Goal: Transaction & Acquisition: Purchase product/service

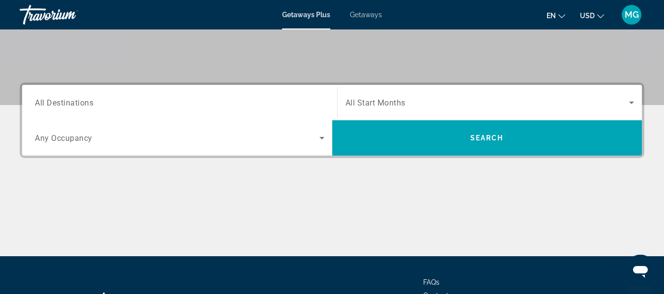
scroll to position [193, 0]
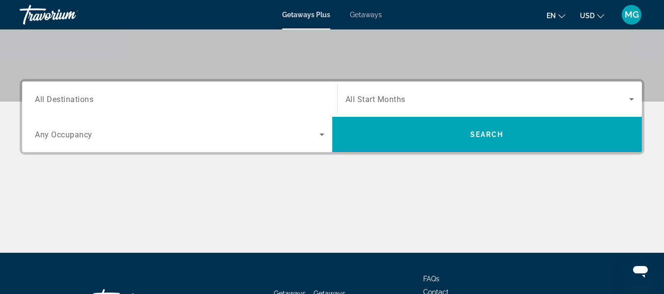
click at [68, 102] on span "All Destinations" at bounding box center [64, 98] width 58 height 9
click at [68, 102] on input "Destination All Destinations" at bounding box center [179, 100] width 289 height 12
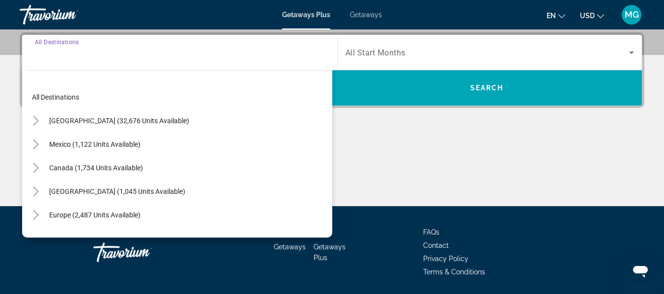
scroll to position [240, 0]
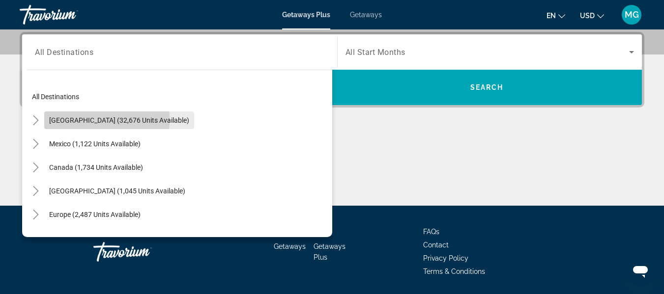
click at [74, 120] on span "United States (32,676 units available)" at bounding box center [119, 120] width 140 height 8
type input "**********"
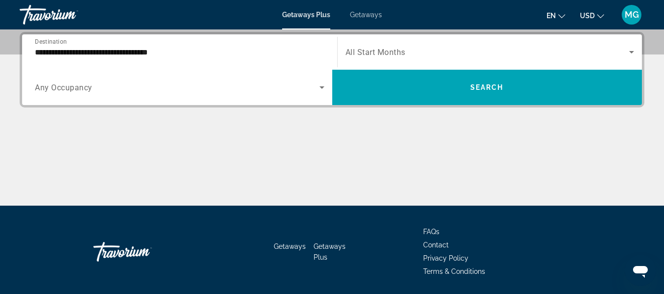
click at [385, 53] on span "All Start Months" at bounding box center [375, 52] width 60 height 9
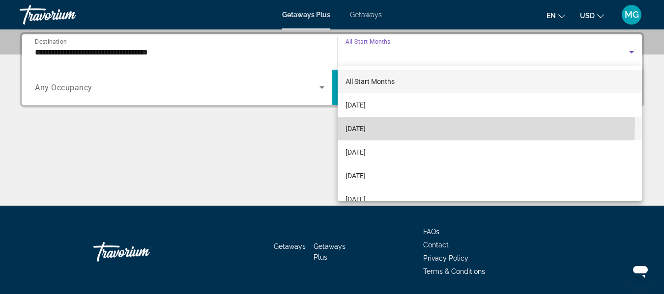
click at [365, 123] on span "[DATE]" at bounding box center [355, 129] width 20 height 12
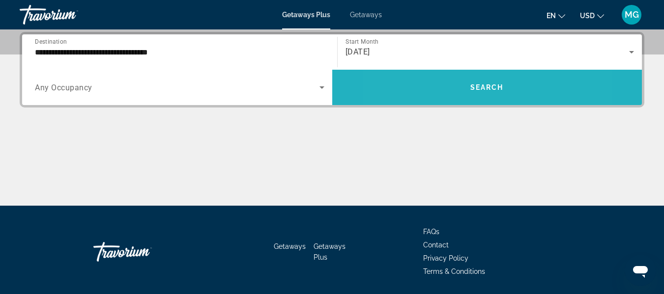
click at [440, 83] on span "Search widget" at bounding box center [487, 88] width 310 height 24
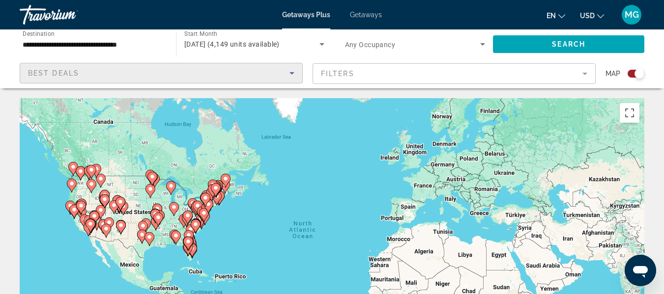
click at [293, 74] on icon "Sort by" at bounding box center [292, 73] width 12 height 12
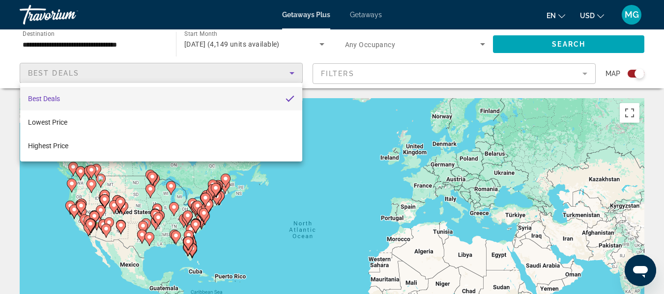
click at [122, 45] on div at bounding box center [332, 147] width 664 height 294
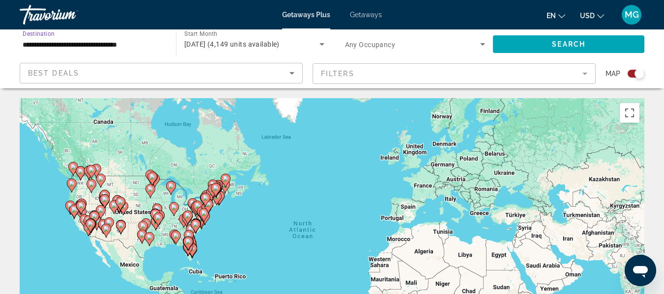
click at [48, 48] on input "**********" at bounding box center [93, 45] width 140 height 12
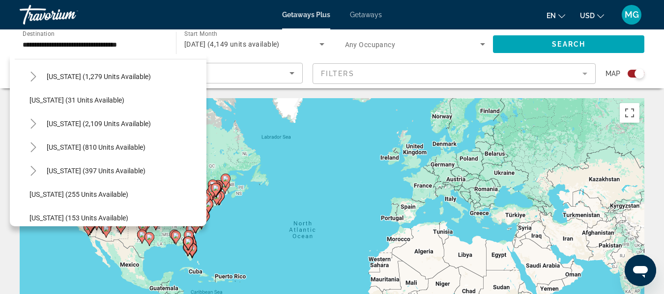
scroll to position [697, 0]
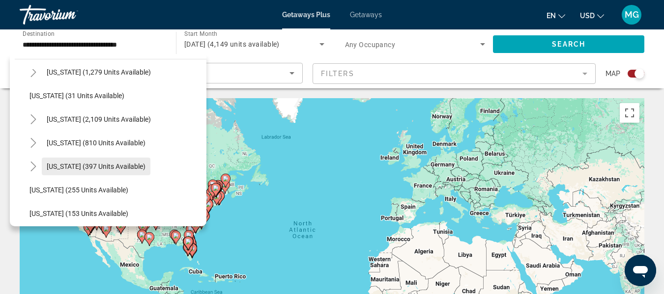
click at [117, 165] on span "Texas (397 units available)" at bounding box center [96, 167] width 99 height 8
type input "**********"
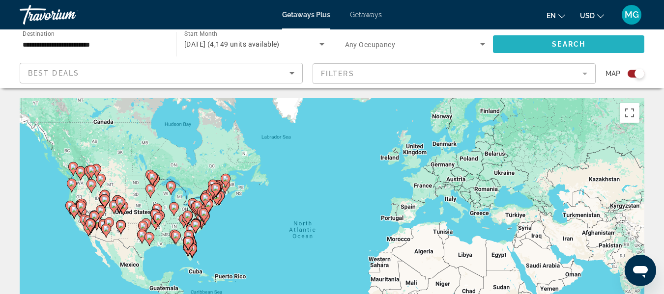
click at [527, 48] on span "Search widget" at bounding box center [568, 44] width 151 height 24
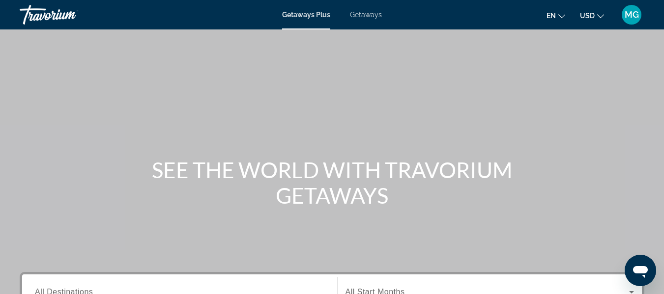
click at [363, 16] on span "Getaways" at bounding box center [366, 15] width 32 height 8
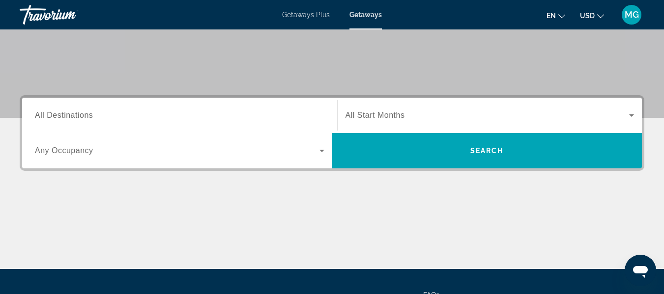
scroll to position [183, 0]
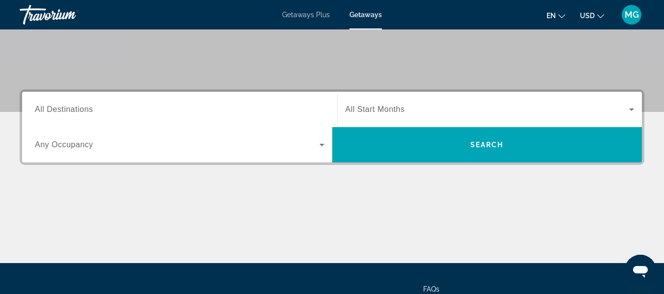
click at [94, 111] on input "Destination All Destinations" at bounding box center [179, 110] width 289 height 12
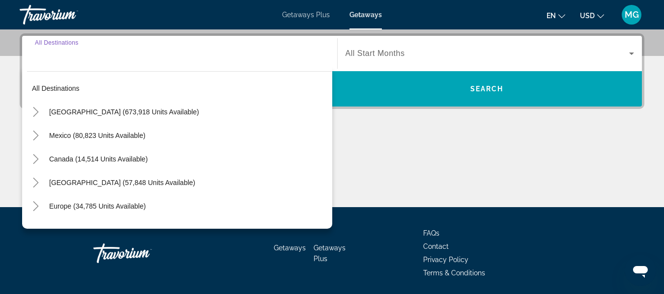
scroll to position [240, 0]
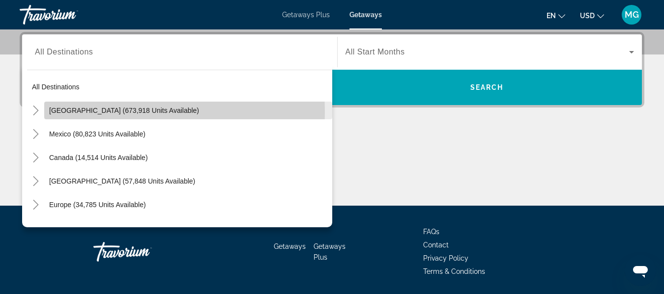
click at [86, 111] on span "[GEOGRAPHIC_DATA] (673,918 units available)" at bounding box center [124, 111] width 150 height 8
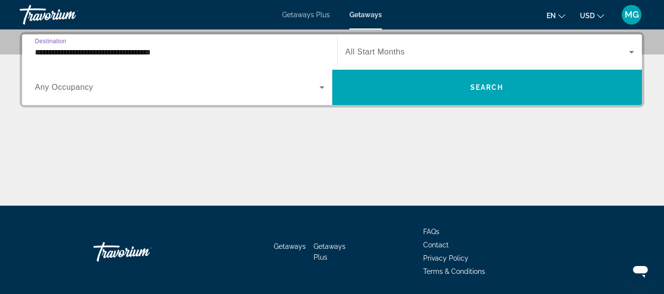
click at [62, 53] on input "**********" at bounding box center [179, 53] width 289 height 12
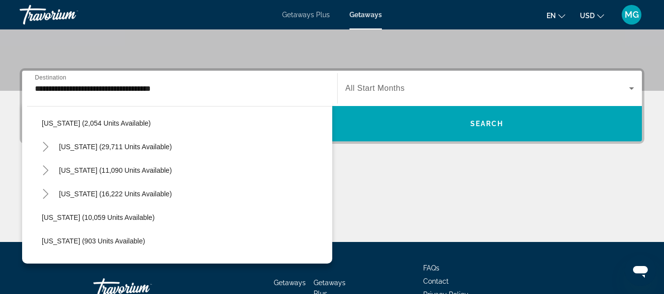
scroll to position [830, 0]
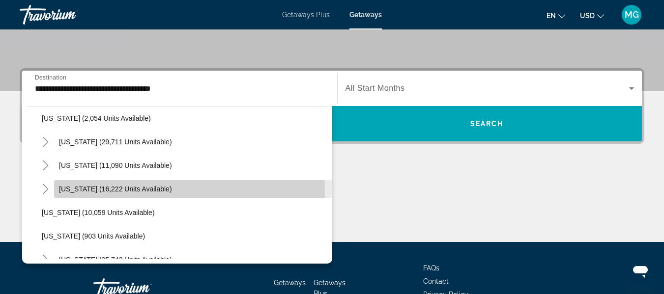
click at [135, 189] on span "[US_STATE] (16,222 units available)" at bounding box center [115, 189] width 113 height 8
type input "**********"
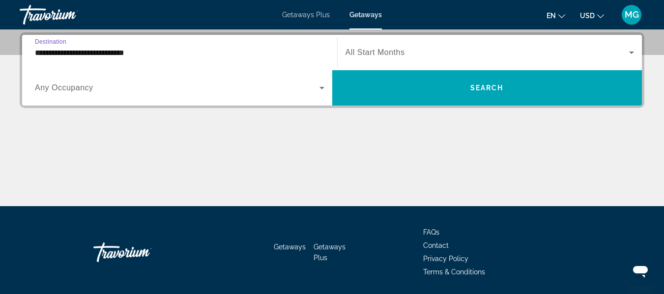
scroll to position [240, 0]
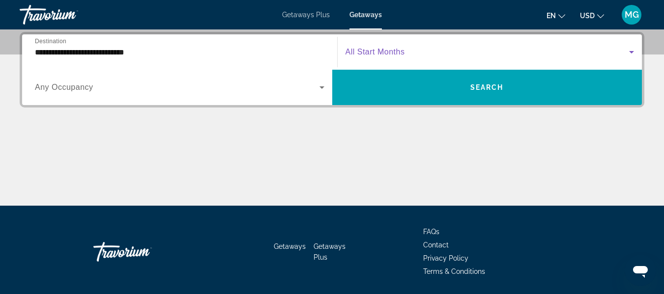
click at [468, 55] on span "Search widget" at bounding box center [487, 52] width 284 height 12
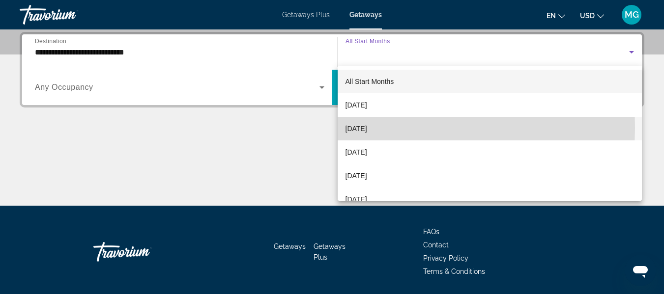
click at [362, 128] on span "[DATE]" at bounding box center [356, 129] width 22 height 12
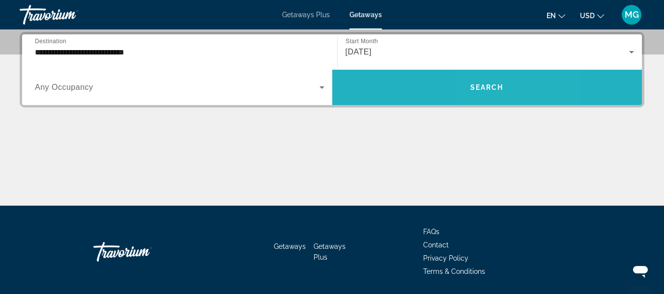
click at [489, 85] on span "Search" at bounding box center [486, 87] width 33 height 8
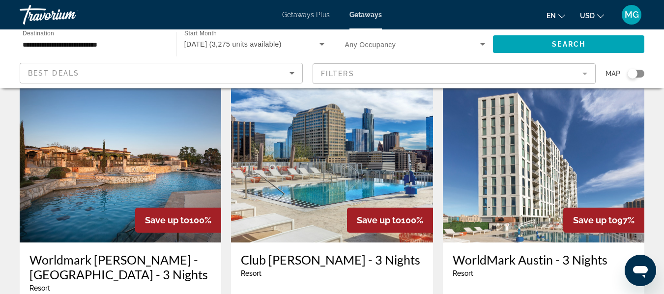
scroll to position [844, 0]
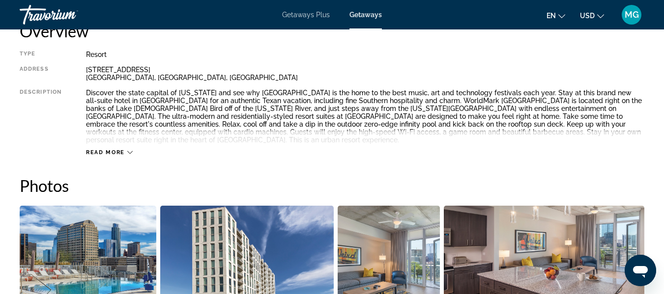
scroll to position [532, 0]
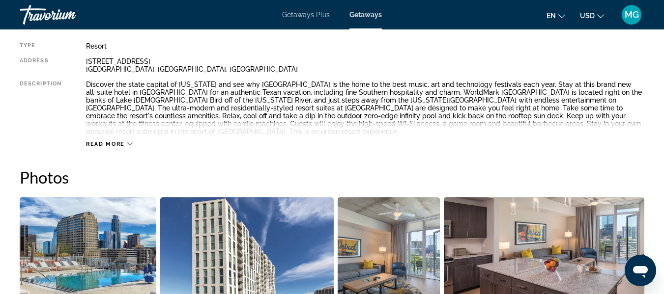
click at [116, 141] on span "Read more" at bounding box center [105, 144] width 39 height 6
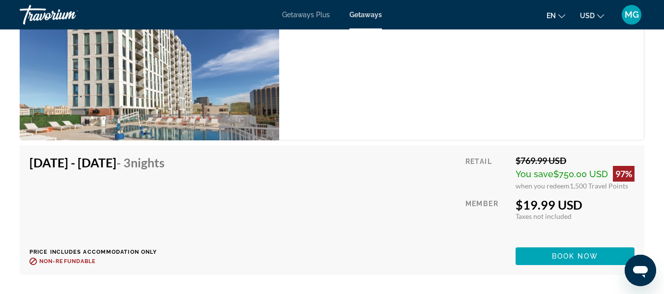
scroll to position [2044, 0]
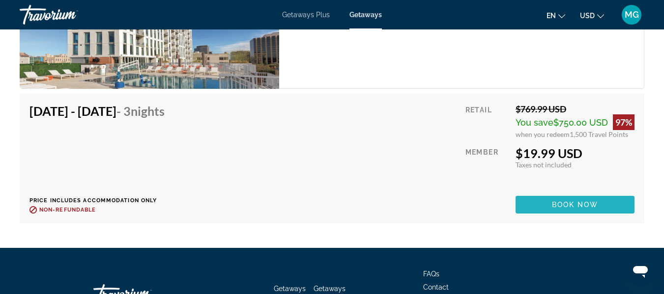
click at [614, 206] on span "Main content" at bounding box center [574, 205] width 119 height 24
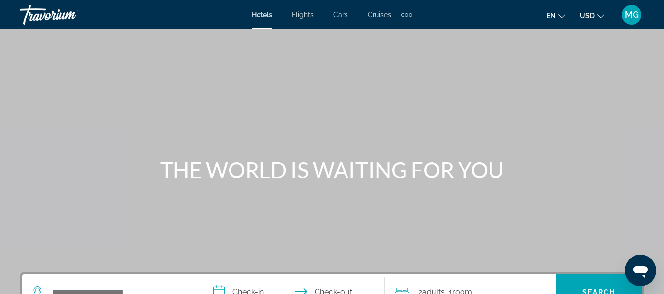
click at [583, 221] on div "Main content" at bounding box center [332, 147] width 664 height 295
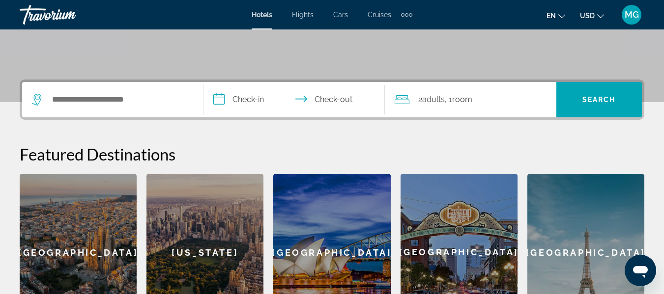
scroll to position [194, 0]
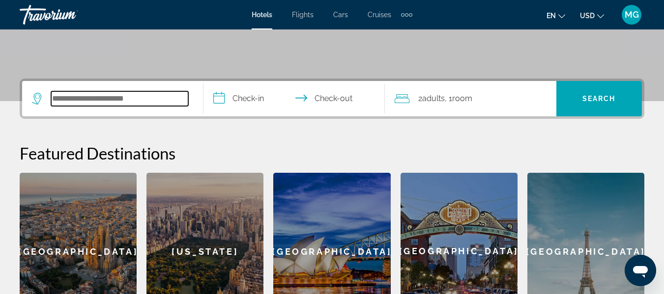
click at [135, 101] on input "Search widget" at bounding box center [119, 98] width 137 height 15
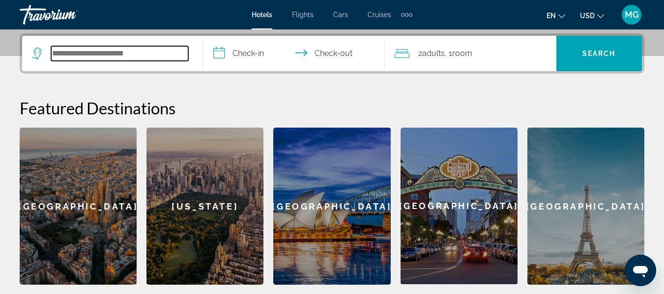
scroll to position [240, 0]
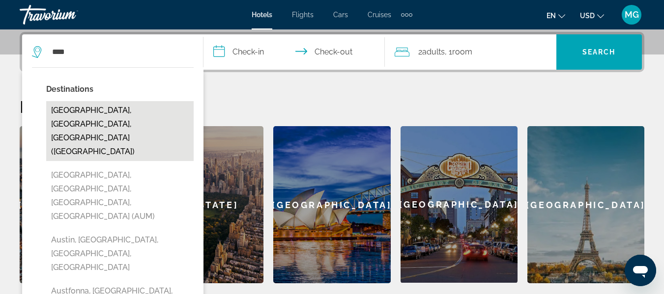
click at [129, 107] on button "Austin, TX, United States (AUS)" at bounding box center [119, 131] width 147 height 60
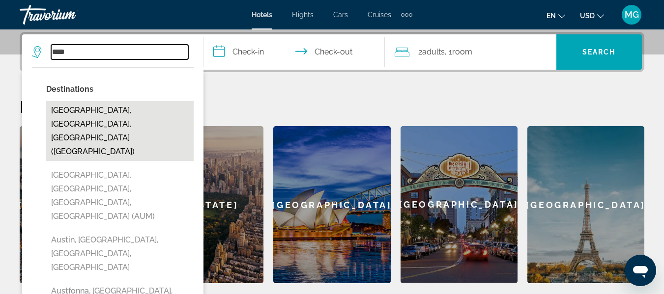
type input "**********"
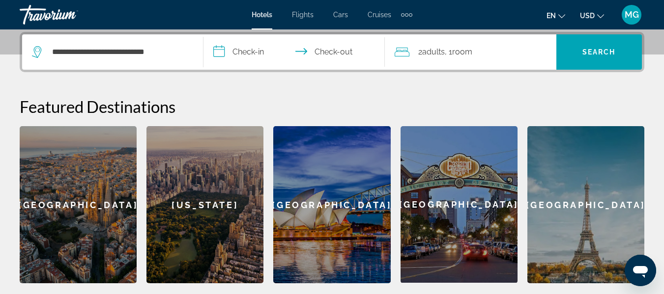
click at [227, 53] on input "**********" at bounding box center [295, 53] width 185 height 38
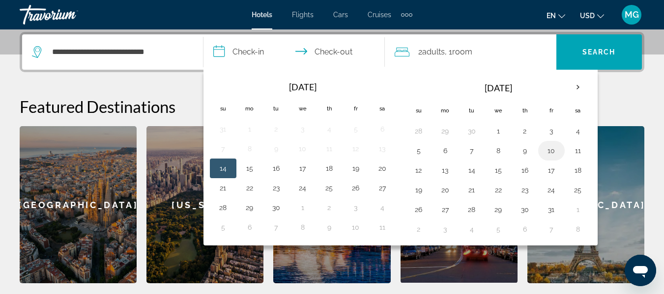
click at [553, 152] on button "10" at bounding box center [551, 151] width 16 height 14
click at [424, 170] on button "12" at bounding box center [419, 171] width 16 height 14
type input "**********"
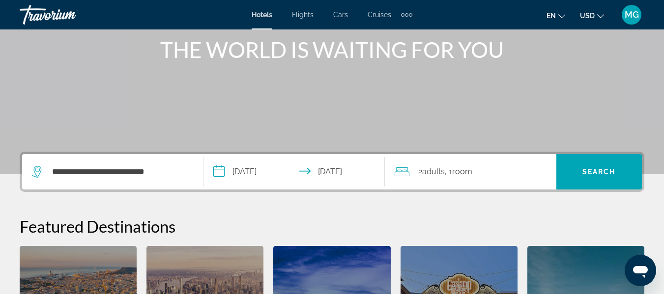
scroll to position [119, 0]
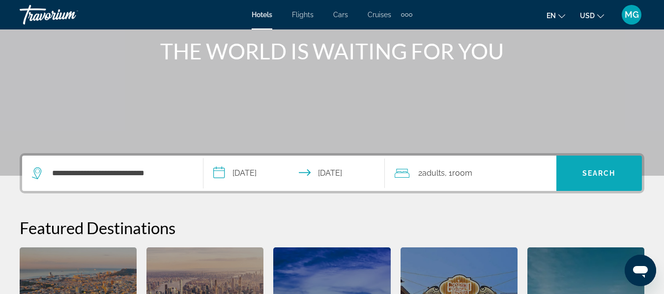
click at [607, 167] on span "Search widget" at bounding box center [598, 174] width 85 height 24
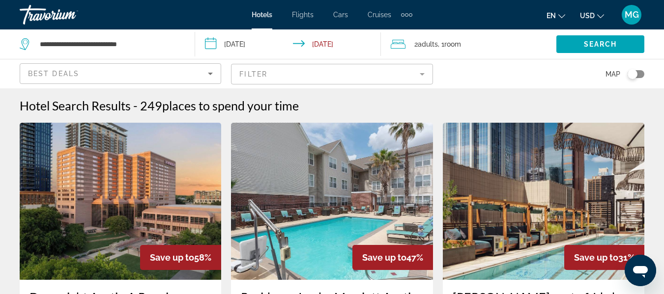
click at [427, 77] on mat-form-field "Filter" at bounding box center [331, 74] width 201 height 21
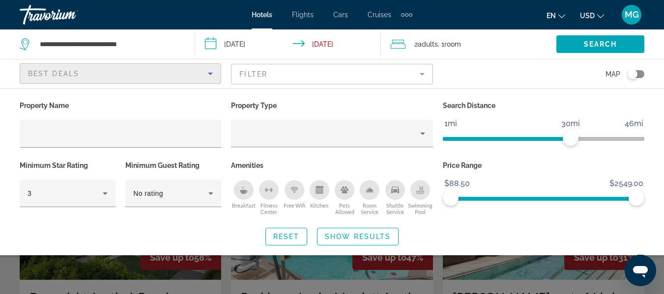
click at [215, 71] on icon "Sort by" at bounding box center [210, 74] width 12 height 12
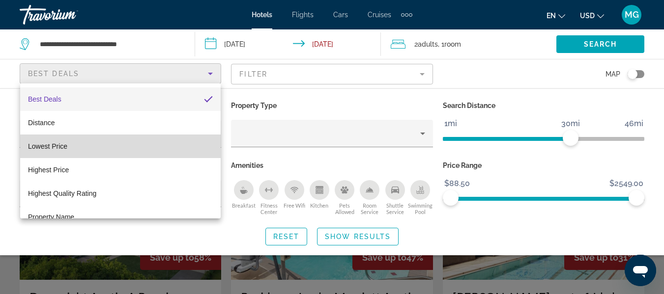
click at [176, 148] on mat-option "Lowest Price" at bounding box center [120, 147] width 200 height 24
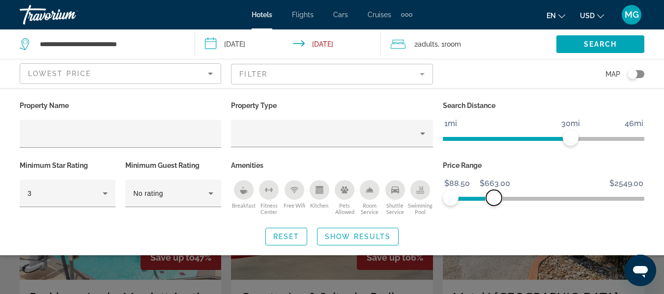
drag, startPoint x: 630, startPoint y: 197, endPoint x: 494, endPoint y: 204, distance: 136.7
click at [494, 204] on span "ngx-slider-max" at bounding box center [494, 198] width 16 height 16
click at [379, 240] on span "Show Results" at bounding box center [358, 237] width 66 height 8
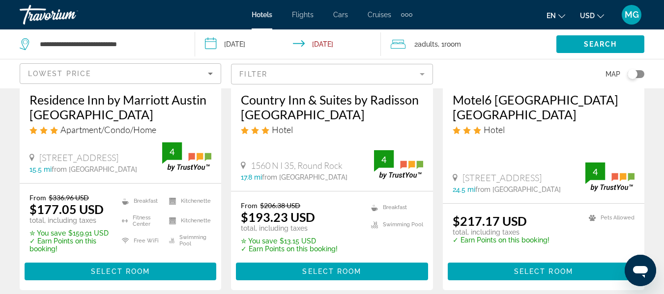
scroll to position [194, 0]
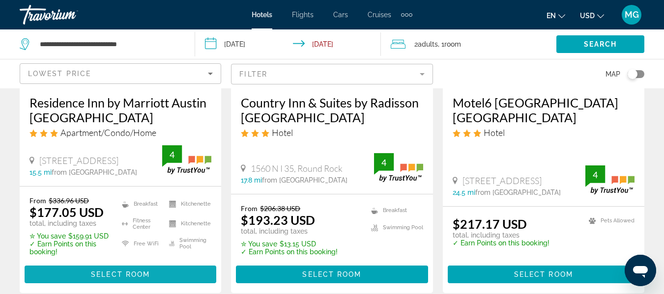
click at [187, 271] on span "Main content" at bounding box center [121, 275] width 192 height 24
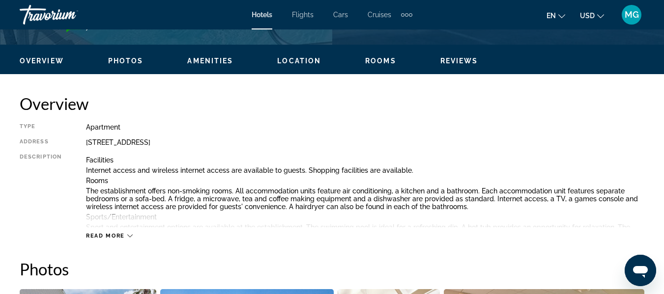
scroll to position [508, 0]
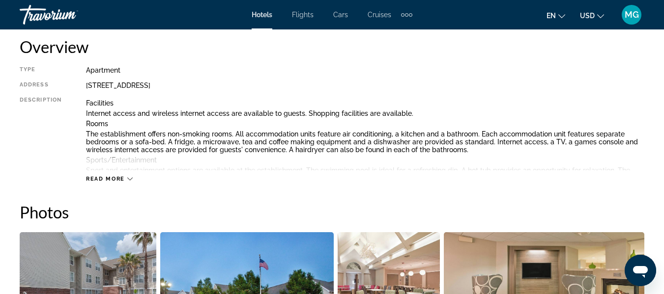
click at [119, 181] on span "Read more" at bounding box center [105, 179] width 39 height 6
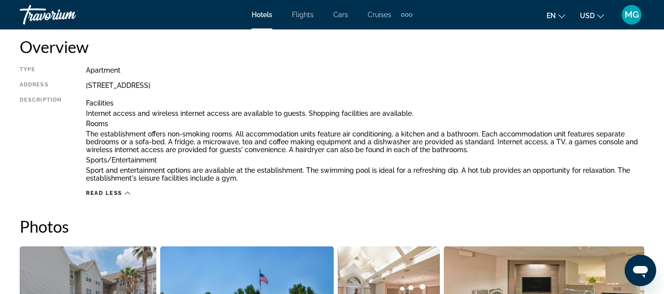
click at [148, 177] on p "Sport and entertainment options are available at the establishment. The swimmin…" at bounding box center [365, 174] width 558 height 16
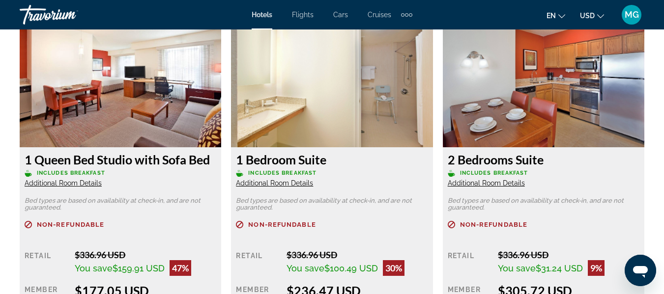
scroll to position [1541, 0]
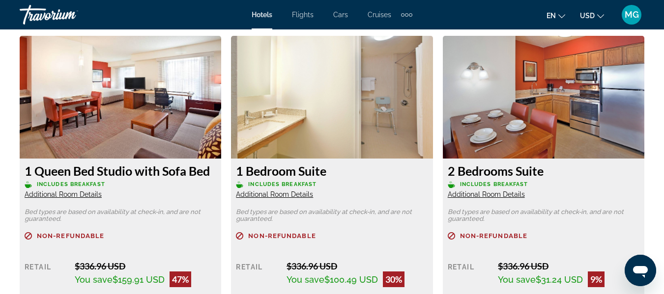
click at [620, 105] on img "Main content" at bounding box center [542, 97] width 201 height 123
click at [517, 195] on span "Additional Room Details" at bounding box center [485, 195] width 77 height 8
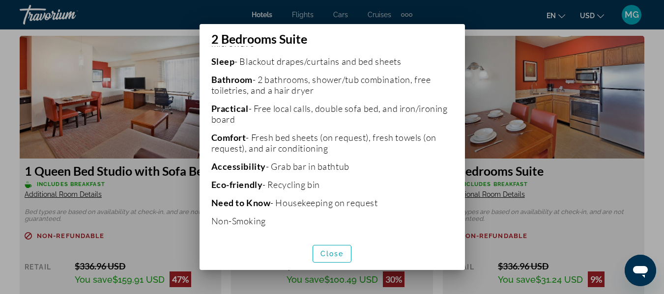
scroll to position [344, 0]
click at [332, 256] on span "Close" at bounding box center [332, 254] width 24 height 8
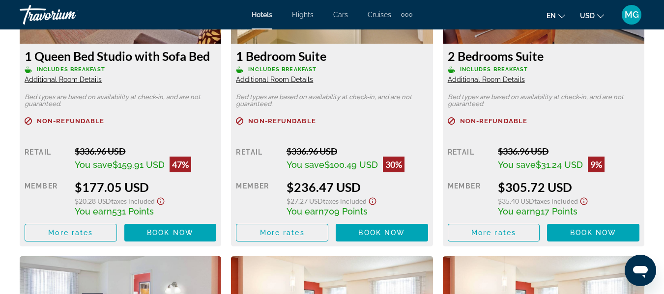
scroll to position [1644, 0]
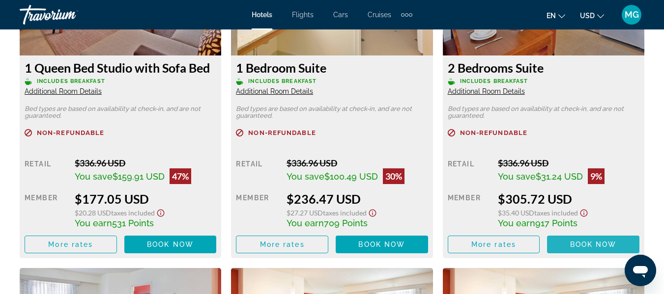
click at [584, 242] on span "Book now" at bounding box center [593, 245] width 47 height 8
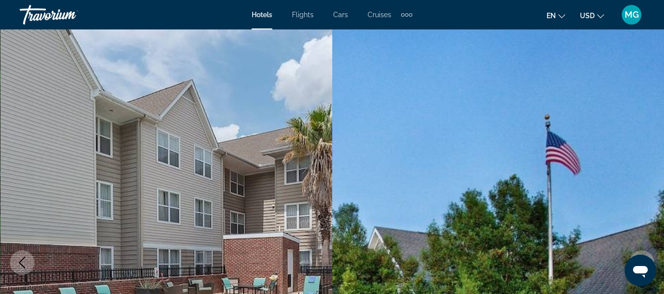
click at [647, 45] on img "Main content" at bounding box center [498, 262] width 332 height 467
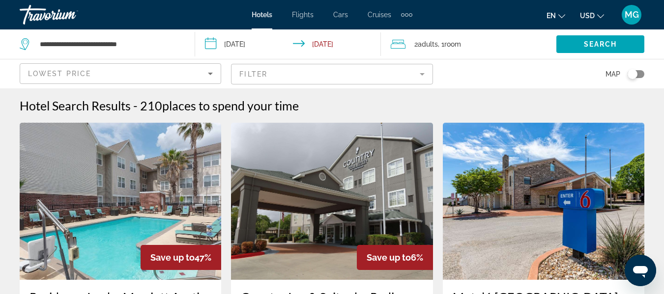
click at [417, 46] on span "2 Adult Adults" at bounding box center [426, 44] width 24 height 14
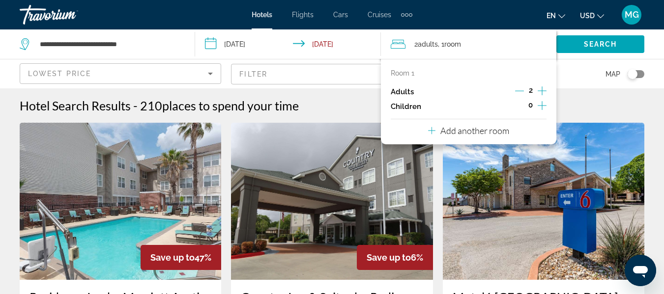
click at [541, 92] on icon "Increment adults" at bounding box center [541, 91] width 9 height 12
click at [516, 88] on icon "Decrement adults" at bounding box center [519, 90] width 9 height 9
click at [539, 105] on icon "Increment children" at bounding box center [541, 106] width 9 height 12
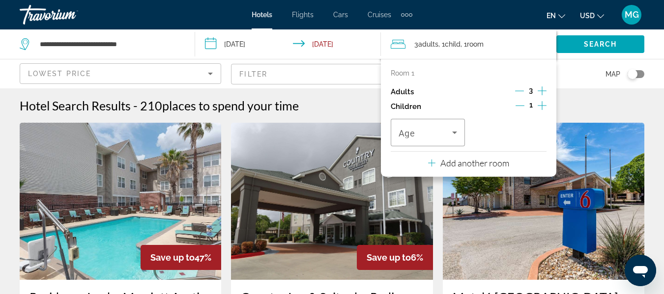
click at [539, 107] on icon "Increment children" at bounding box center [541, 106] width 9 height 12
click at [451, 135] on icon "Travelers: 3 adults, 2 children" at bounding box center [454, 133] width 12 height 12
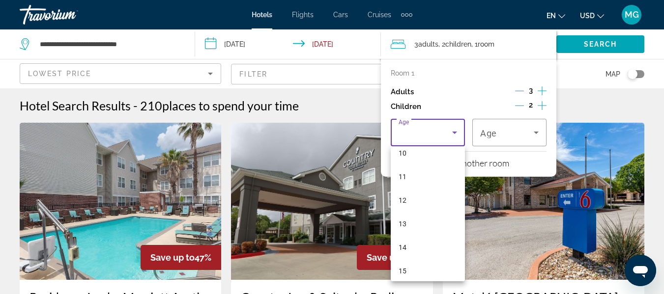
scroll to position [253, 0]
click at [429, 264] on mat-option "15" at bounding box center [427, 262] width 74 height 24
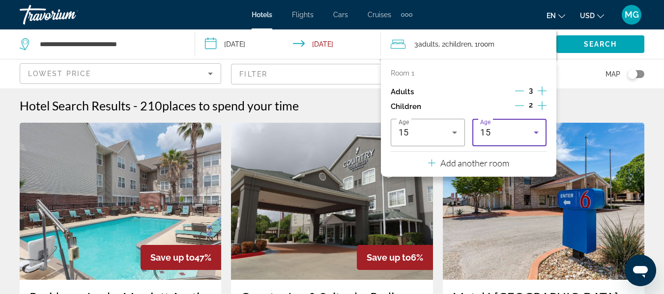
click at [536, 136] on icon "Travelers: 3 adults, 2 children" at bounding box center [536, 133] width 12 height 12
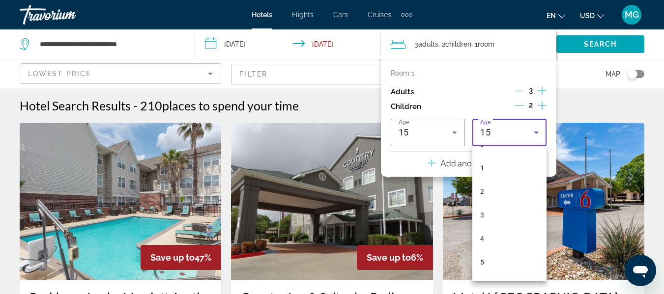
scroll to position [0, 0]
click at [507, 190] on mat-option "1" at bounding box center [509, 186] width 74 height 24
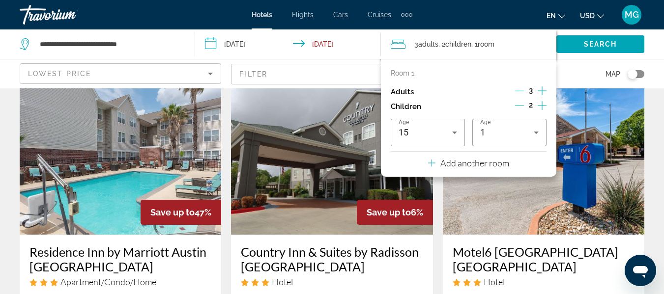
scroll to position [49, 0]
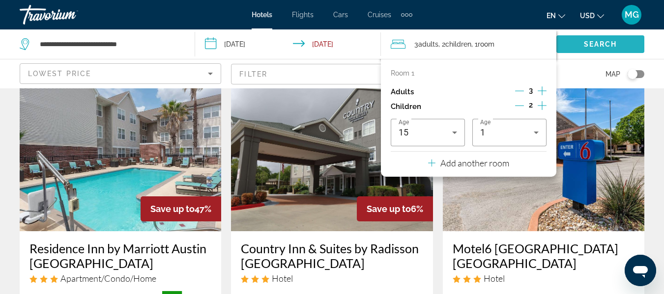
click at [595, 42] on span "Search" at bounding box center [599, 44] width 33 height 8
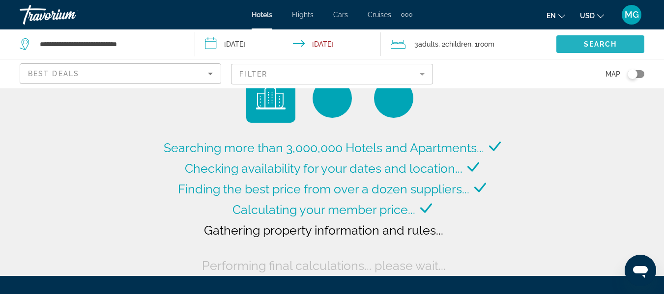
click at [595, 42] on span "Search" at bounding box center [599, 44] width 33 height 8
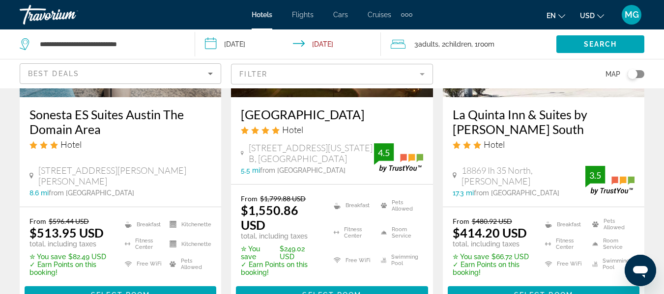
scroll to position [202, 0]
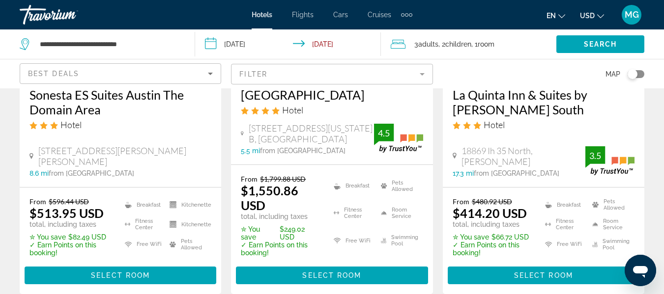
click at [422, 71] on mat-form-field "Filter" at bounding box center [331, 74] width 201 height 21
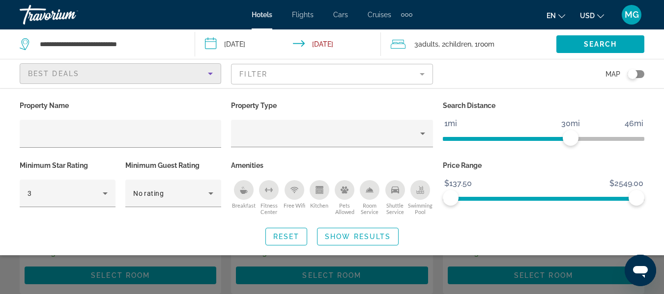
click at [210, 75] on icon "Sort by" at bounding box center [210, 74] width 12 height 12
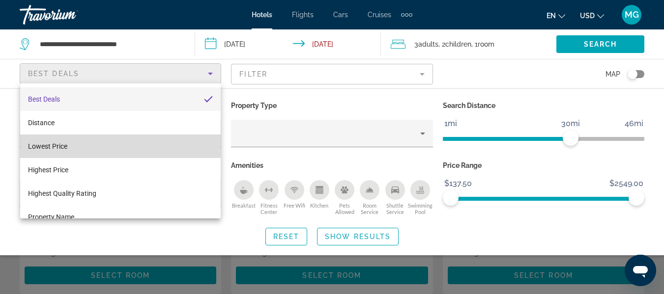
click at [171, 145] on mat-option "Lowest Price" at bounding box center [120, 147] width 200 height 24
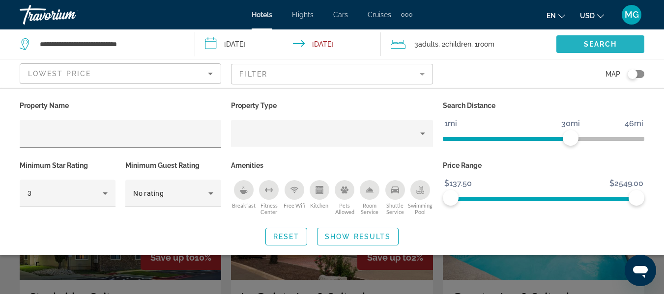
click at [570, 44] on span "Search widget" at bounding box center [600, 44] width 88 height 24
click at [579, 38] on span "Search widget" at bounding box center [600, 44] width 88 height 24
click at [579, 43] on span "Search widget" at bounding box center [600, 44] width 88 height 24
click at [613, 50] on span "Search widget" at bounding box center [600, 44] width 88 height 24
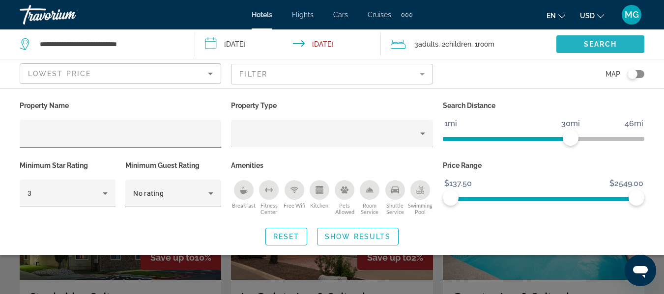
click at [613, 50] on span "Search widget" at bounding box center [600, 44] width 88 height 24
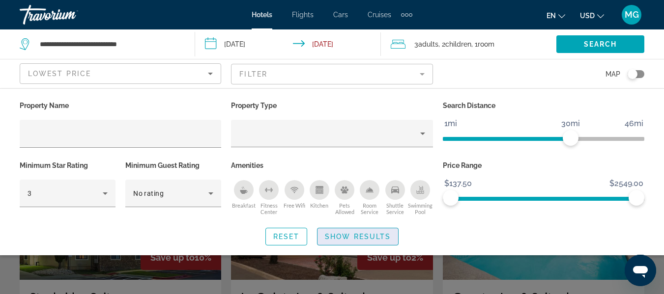
click at [377, 235] on span "Show Results" at bounding box center [358, 237] width 66 height 8
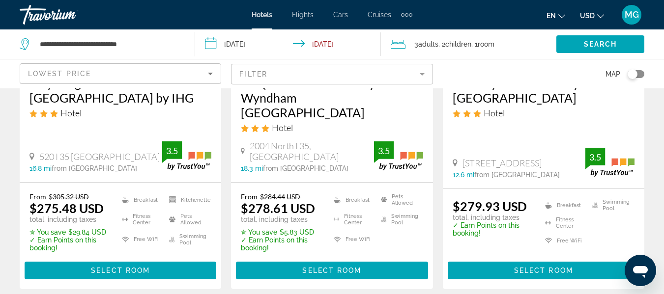
scroll to position [221, 0]
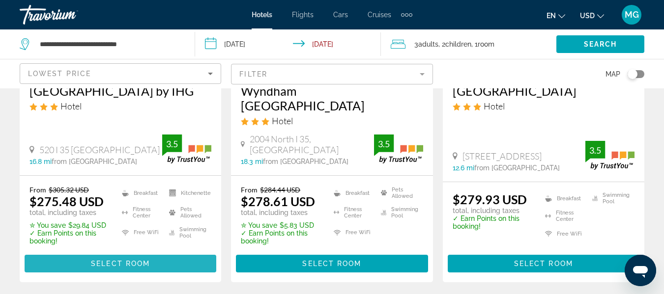
click at [173, 252] on span "Main content" at bounding box center [121, 264] width 192 height 24
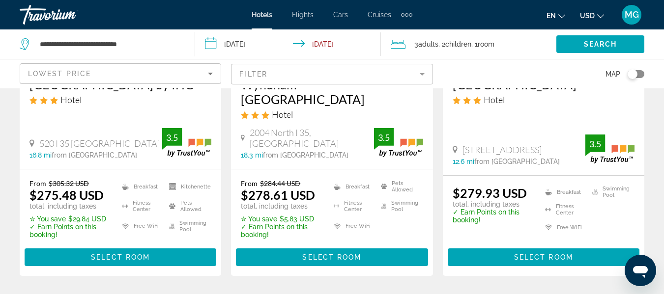
scroll to position [231, 0]
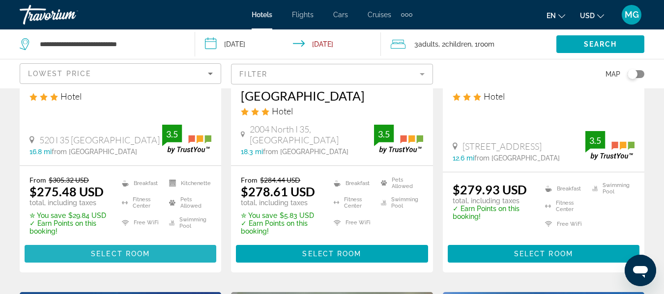
click at [143, 250] on span "Select Room" at bounding box center [120, 254] width 59 height 8
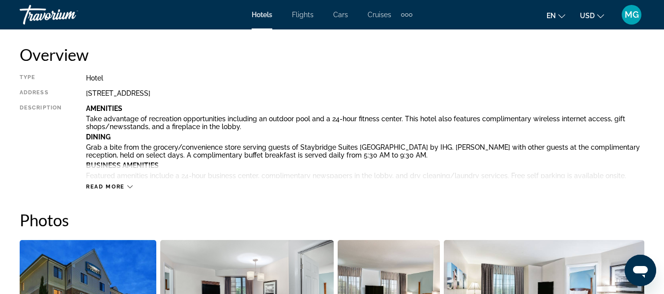
scroll to position [506, 0]
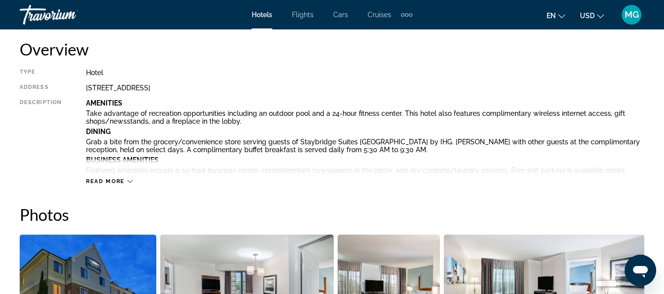
click at [124, 180] on span "Read more" at bounding box center [105, 181] width 39 height 6
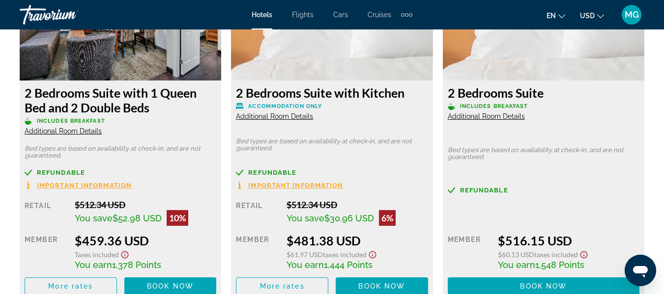
scroll to position [2755, 0]
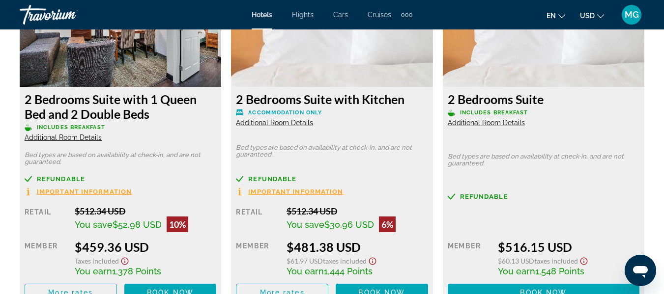
click at [96, 136] on span "Additional Room Details" at bounding box center [63, 138] width 77 height 8
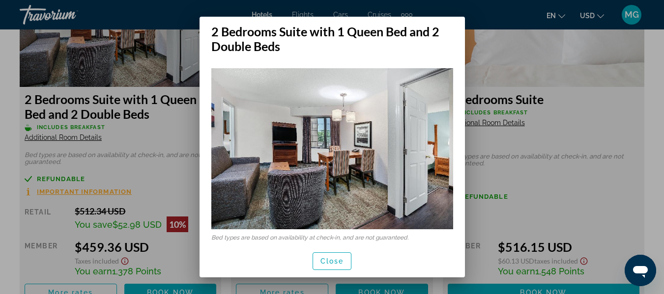
scroll to position [0, 0]
click at [96, 136] on div at bounding box center [332, 147] width 664 height 294
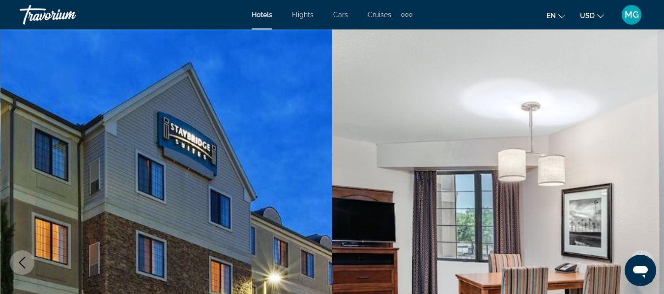
scroll to position [2755, 0]
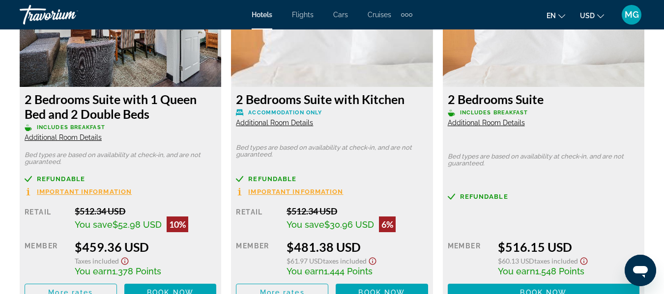
click at [74, 138] on span "Additional Room Details" at bounding box center [63, 138] width 77 height 8
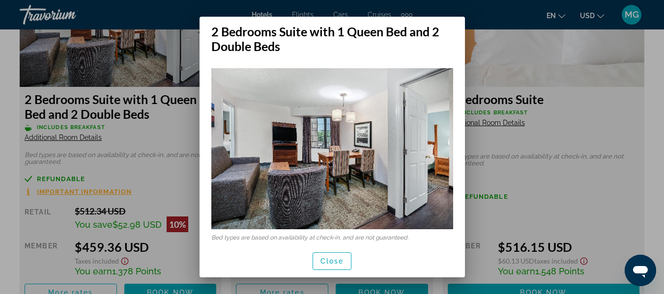
scroll to position [17, 0]
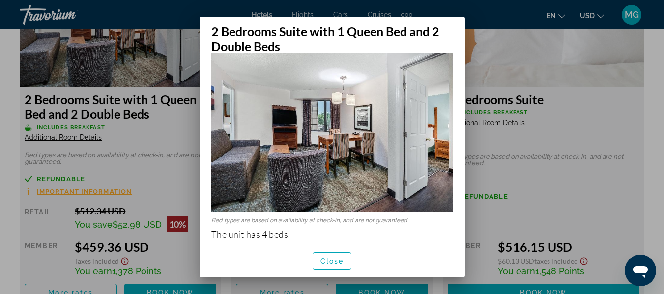
click at [441, 140] on img at bounding box center [332, 131] width 242 height 161
click at [427, 143] on img at bounding box center [332, 131] width 242 height 161
click at [338, 265] on span "Close" at bounding box center [332, 261] width 24 height 8
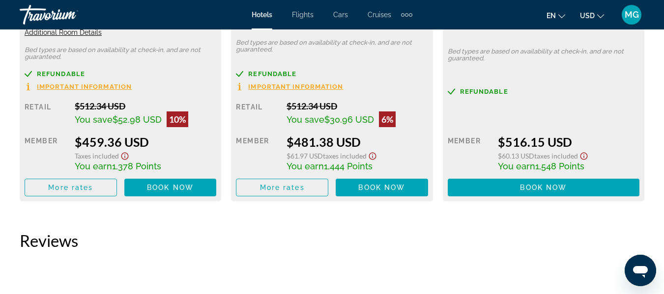
scroll to position [2854, 0]
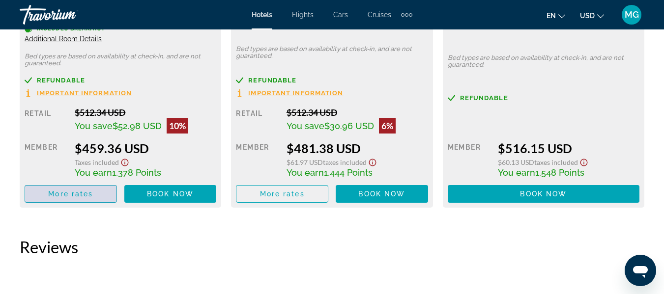
click at [103, 195] on span "Main content" at bounding box center [70, 194] width 91 height 24
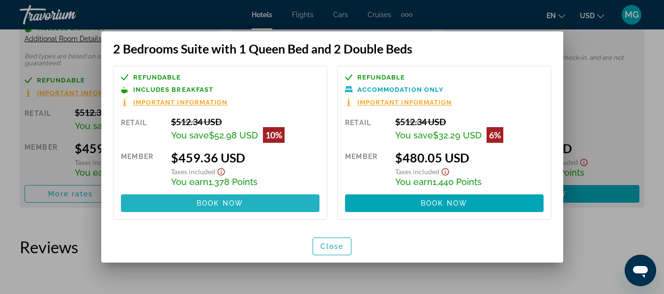
click at [302, 206] on span at bounding box center [220, 204] width 198 height 24
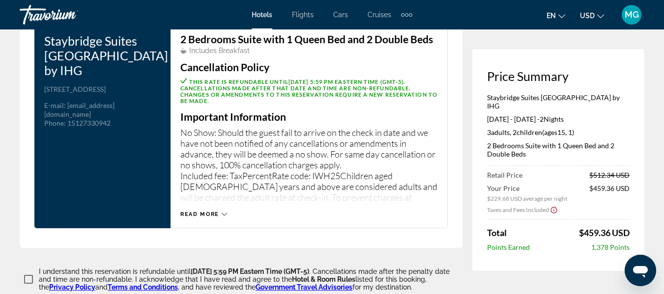
scroll to position [1358, 0]
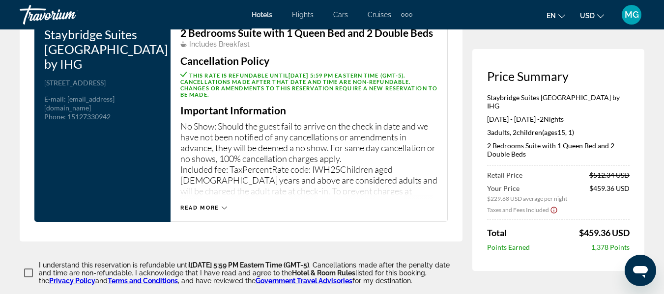
click at [213, 205] on span "Read more" at bounding box center [199, 208] width 39 height 6
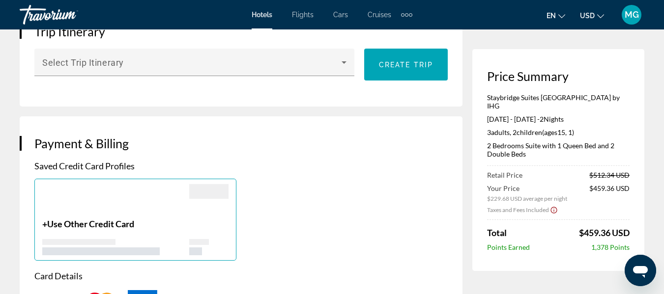
scroll to position [0, 0]
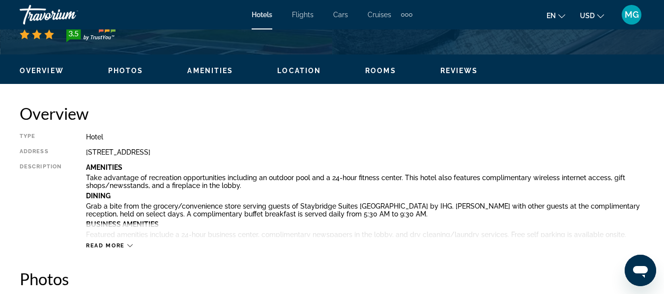
scroll to position [447, 0]
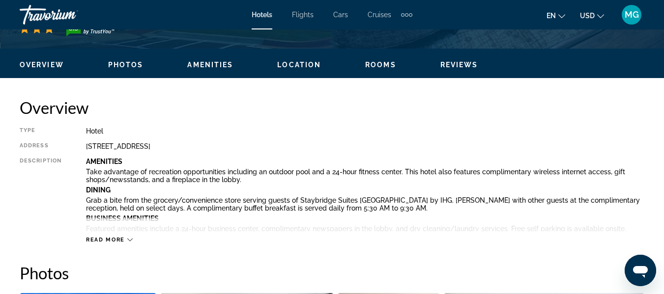
click at [384, 61] on span "Rooms" at bounding box center [380, 65] width 31 height 8
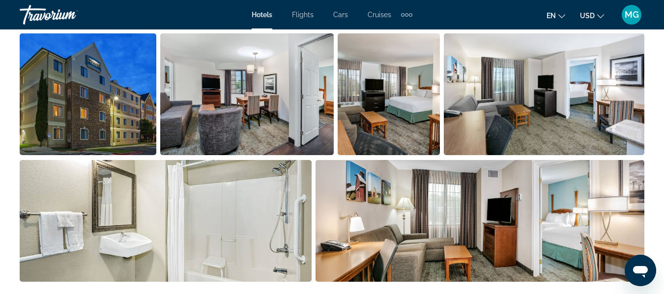
scroll to position [391, 0]
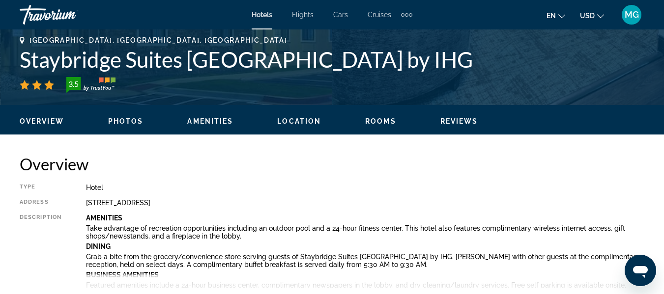
click at [129, 126] on div "Overview Photos Amenities Location Rooms Reviews Check Availability" at bounding box center [332, 120] width 664 height 30
click at [130, 123] on span "Photos" at bounding box center [125, 121] width 35 height 8
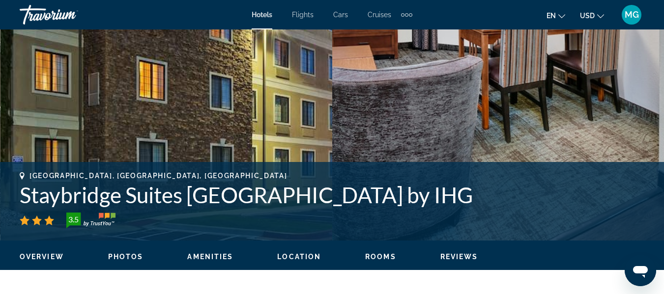
scroll to position [261, 0]
